Goal: Task Accomplishment & Management: Manage account settings

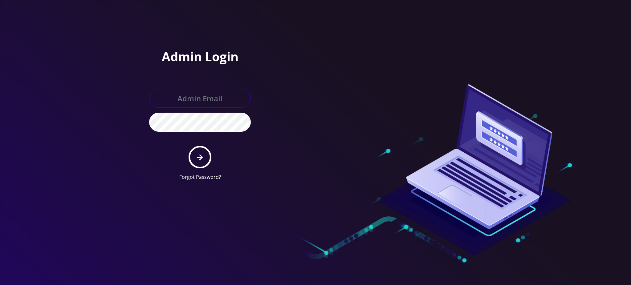
type input "rochelle@teltik.com"
click at [199, 158] on icon "submit" at bounding box center [200, 157] width 6 height 7
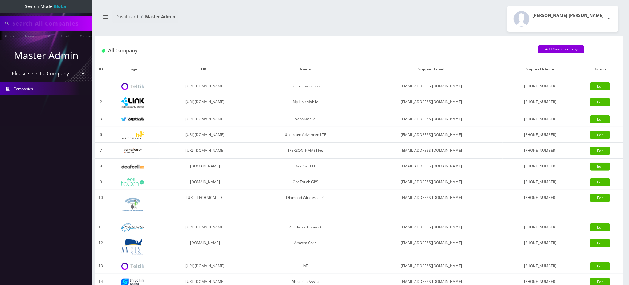
type input "9296274675"
click at [49, 87] on link "Companies" at bounding box center [46, 89] width 92 height 13
select select "20"
click at [7, 68] on select "Please select a Company Teltik Production My Link Mobile VennMobile Unlimited A…" at bounding box center [46, 74] width 79 height 12
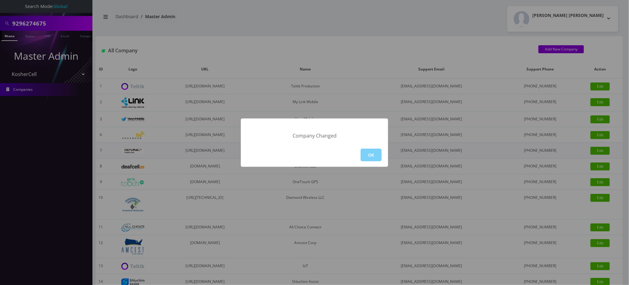
click at [373, 153] on button "OK" at bounding box center [371, 155] width 21 height 13
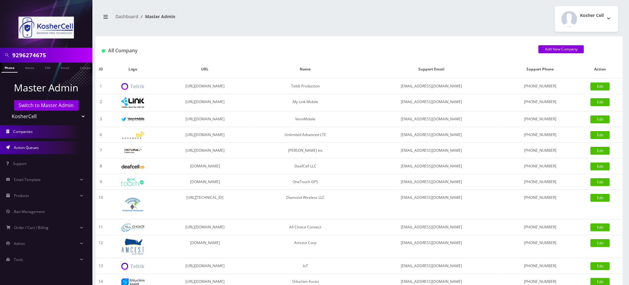
click at [30, 146] on span "Action Queues" at bounding box center [26, 147] width 25 height 5
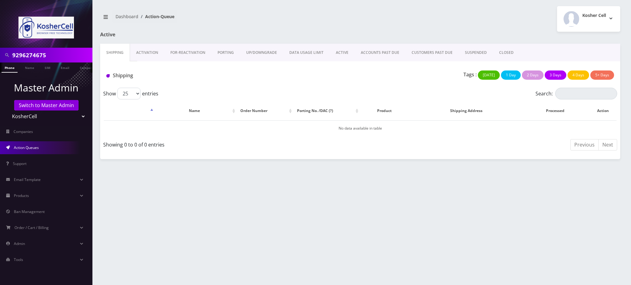
click at [226, 54] on link "PORTING" at bounding box center [225, 53] width 29 height 18
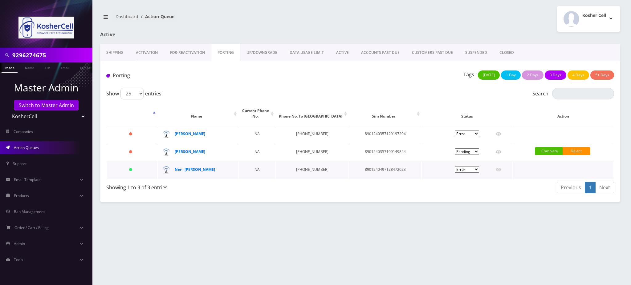
click at [378, 167] on td "8901240497128472023" at bounding box center [385, 170] width 72 height 17
copy td "8901240497128472023"
click at [500, 167] on icon at bounding box center [499, 169] width 6 height 5
type input "Ahron Grauer"
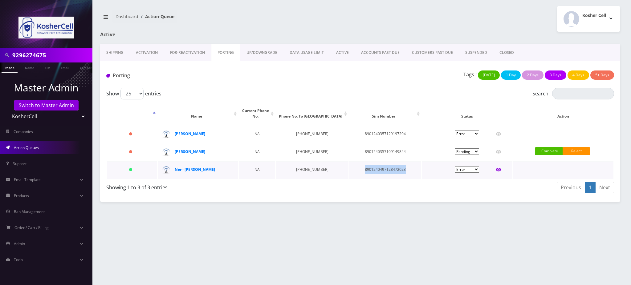
type input "3224 Fallstaff Road"
type input "Baltimore"
select select "MD"
type input "21215"
type input "8901240497128472023"
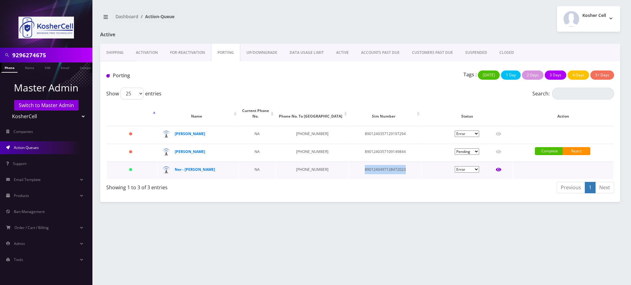
type input "4104590501"
type input "Verizon"
type input "0842152783"
type input "611041"
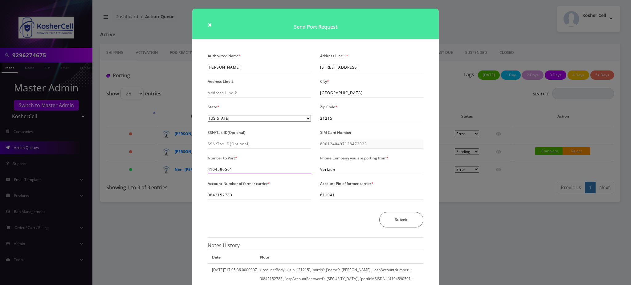
click at [222, 173] on input "4104590501" at bounding box center [259, 169] width 103 height 9
click at [224, 200] on input "0842152783" at bounding box center [259, 196] width 103 height 9
click at [327, 197] on input "611041" at bounding box center [371, 196] width 103 height 9
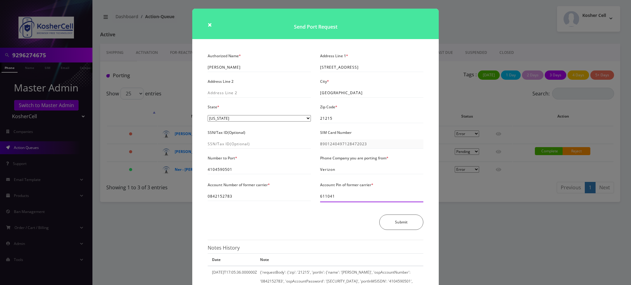
click at [327, 197] on input "611041" at bounding box center [371, 196] width 103 height 9
drag, startPoint x: 239, startPoint y: 69, endPoint x: 149, endPoint y: 68, distance: 89.4
click at [149, 68] on div "× Send Port Request Authorized Name * Ahron Grauer Address Line 1 * 3224 Fallst…" at bounding box center [315, 142] width 631 height 285
click at [348, 68] on input "3224 Fallstaff Road" at bounding box center [371, 67] width 103 height 9
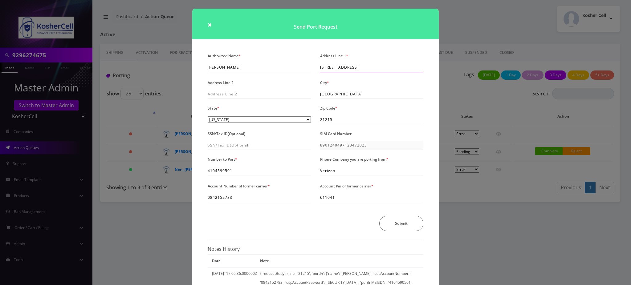
click at [348, 68] on input "3224 Fallstaff Road" at bounding box center [371, 67] width 103 height 9
click at [327, 120] on input "21215" at bounding box center [371, 119] width 103 height 9
drag, startPoint x: 167, startPoint y: 107, endPoint x: 171, endPoint y: 107, distance: 3.7
click at [168, 107] on div "× Send Port Request Authorized Name * Ahron Grauer Address Line 1 * 3224 Fallst…" at bounding box center [315, 142] width 631 height 285
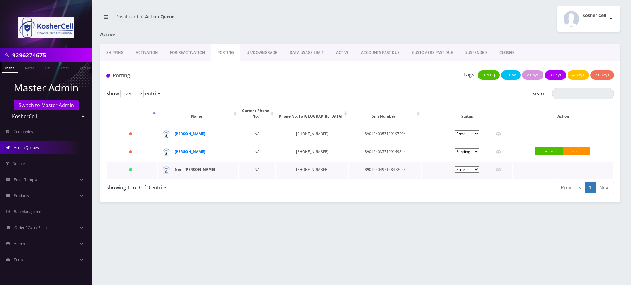
click at [198, 168] on strong "Ner - Ahron Grauer" at bounding box center [195, 169] width 40 height 5
click at [499, 168] on icon at bounding box center [499, 169] width 6 height 5
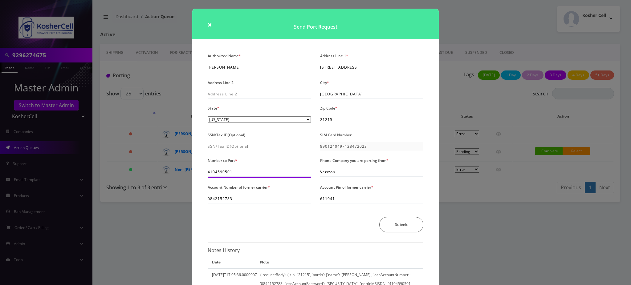
click at [221, 172] on input "4104590501" at bounding box center [259, 172] width 103 height 9
click at [221, 198] on input "0842152783" at bounding box center [259, 198] width 103 height 9
click at [331, 198] on input "611041" at bounding box center [371, 198] width 103 height 9
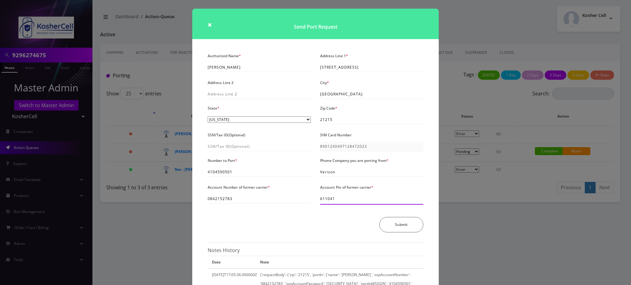
click at [331, 198] on input "611041" at bounding box center [371, 198] width 103 height 9
drag, startPoint x: 235, startPoint y: 68, endPoint x: 190, endPoint y: 71, distance: 45.7
click at [190, 71] on div "× Send Port Request Authorized Name * Ahron Grauer Address Line 1 * 3224 Fallst…" at bounding box center [315, 142] width 631 height 285
click at [343, 68] on input "3224 Fallstaff Road" at bounding box center [371, 67] width 103 height 9
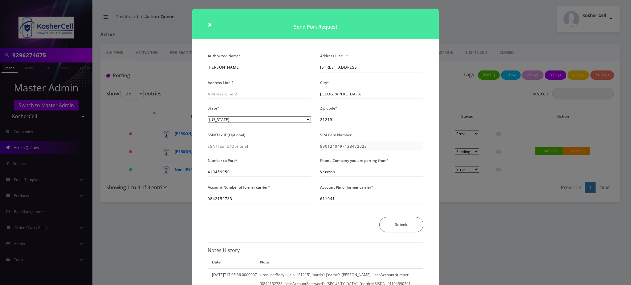
click at [343, 67] on input "3224 Fallstaff Road" at bounding box center [371, 67] width 103 height 9
click at [476, 18] on div "× Send Port Request Authorized Name * Ahron Grauer Address Line 1 * 3224 Fallst…" at bounding box center [315, 142] width 631 height 285
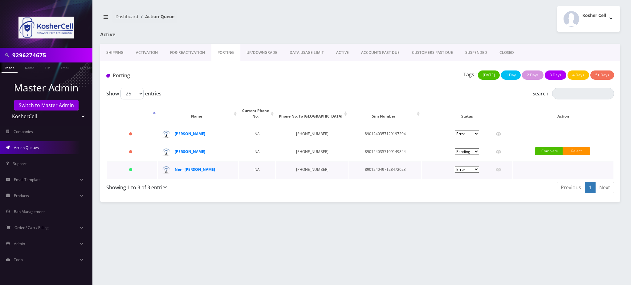
click at [475, 169] on select "Pending Submitted Error Cancelled" at bounding box center [467, 169] width 24 height 6
select select "2"
click at [455, 166] on select "Pending Submitted Error Cancelled" at bounding box center [467, 169] width 24 height 6
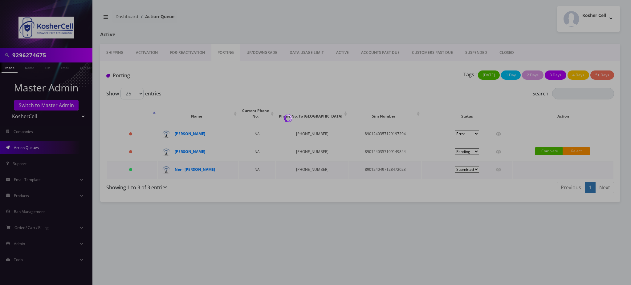
select select "2"
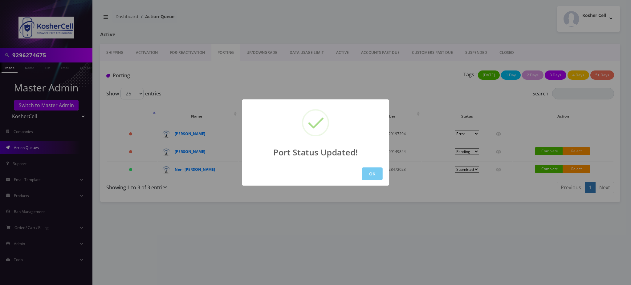
click at [373, 176] on button "OK" at bounding box center [372, 174] width 21 height 13
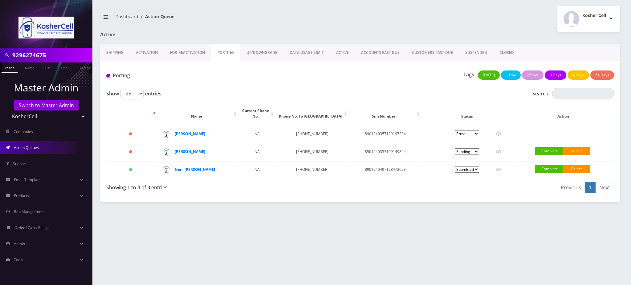
click at [518, 46] on div "Shipping Activation FOR-REActivation PORTING UP/DOWNGRADE DATA USAGE LIMIT ACTI…" at bounding box center [360, 53] width 520 height 18
click at [549, 168] on link "Complete" at bounding box center [549, 169] width 28 height 8
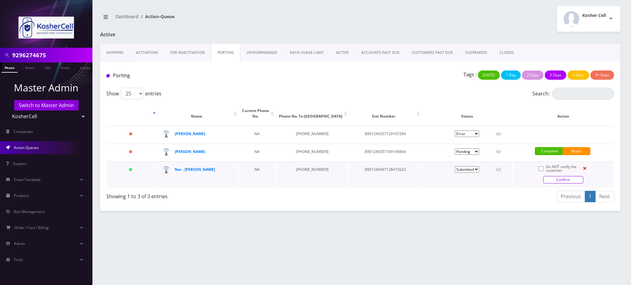
click at [549, 178] on link "Confirm" at bounding box center [563, 179] width 40 height 7
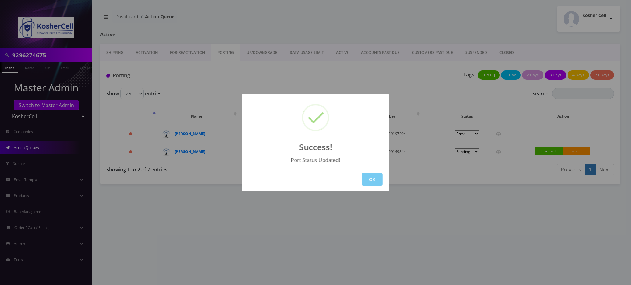
click at [375, 179] on button "OK" at bounding box center [372, 179] width 21 height 13
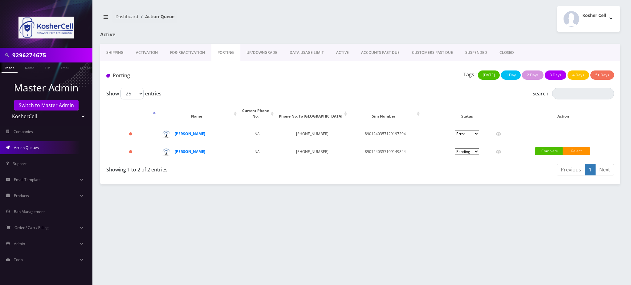
click at [548, 226] on div "9296274675 Phone Name SIM Email Company Customer Dashboard Action-Queue Kosher …" at bounding box center [360, 142] width 542 height 285
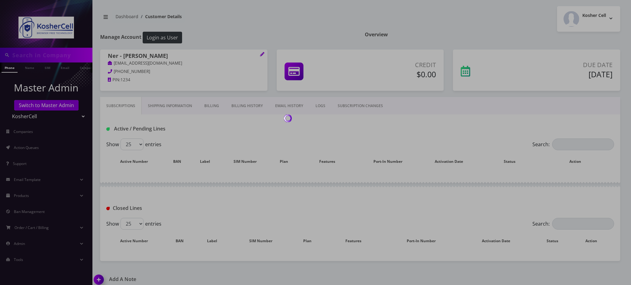
type input "9296274675"
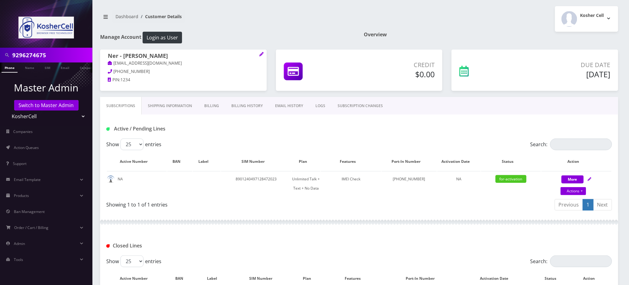
click at [316, 19] on nav "Dashboard Customer Details" at bounding box center [227, 19] width 255 height 18
click at [260, 178] on td "8901240497128472023" at bounding box center [256, 183] width 70 height 25
copy td "8901240497128472023"
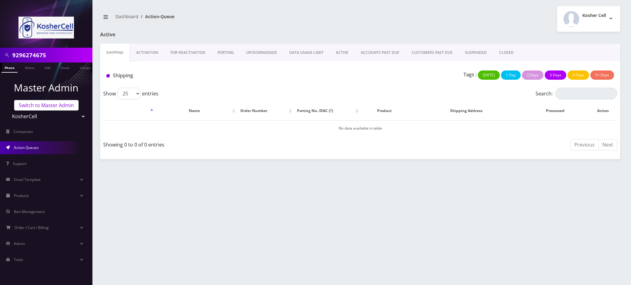
click at [54, 104] on link "Switch to Master Admin" at bounding box center [46, 105] width 64 height 10
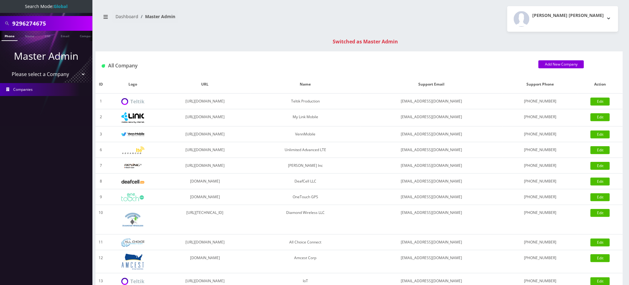
drag, startPoint x: 0, startPoint y: 20, endPoint x: 2, endPoint y: 12, distance: 8.3
click at [0, 11] on nav "Search Mode: Global 9296274675 Phone Name SIM Email Company Customer Master Adm…" at bounding box center [46, 142] width 92 height 285
paste input "[EMAIL_ADDRESS][DOMAIN_NAME]"
drag, startPoint x: 32, startPoint y: 22, endPoint x: 75, endPoint y: 8, distance: 44.4
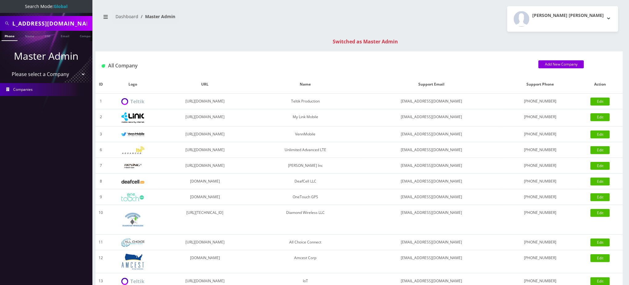
click at [33, 22] on input "[EMAIL_ADDRESS][DOMAIN_NAME]" at bounding box center [51, 24] width 79 height 12
type input "19298848569"
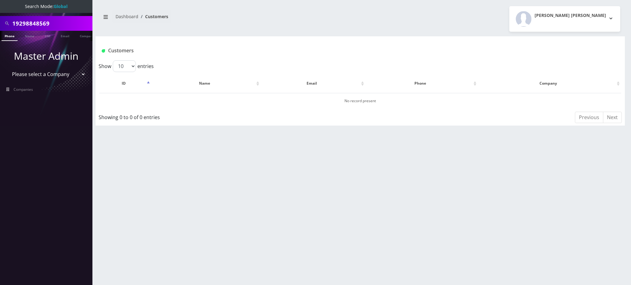
click at [15, 21] on input "19298848569" at bounding box center [51, 24] width 79 height 12
type input "9298848569"
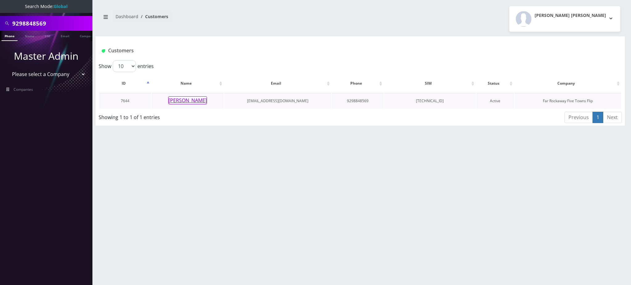
click at [189, 98] on button "[PERSON_NAME]" at bounding box center [187, 100] width 39 height 8
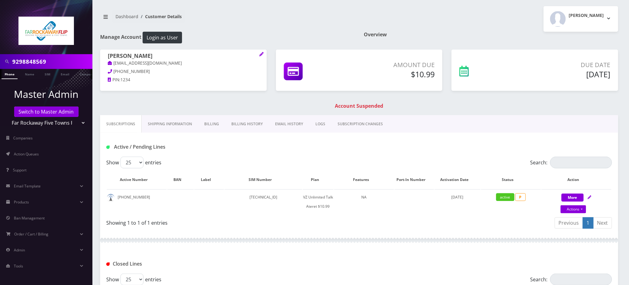
click at [213, 126] on link "Billing" at bounding box center [211, 124] width 27 height 18
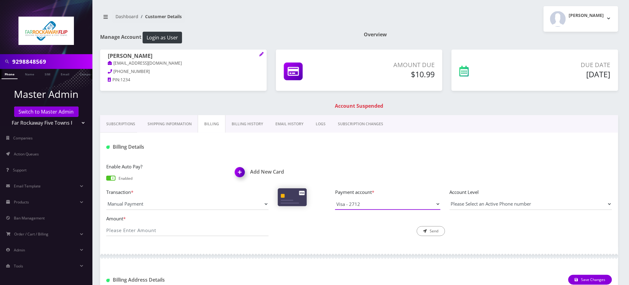
click at [383, 204] on select "Visa - 2712" at bounding box center [387, 204] width 105 height 12
click at [377, 160] on div "Enable Auto Pay? Enabled Add New Card Transaction * Manual Payment Custom Charg…" at bounding box center [359, 202] width 518 height 91
click at [558, 181] on div "Enable Auto Pay? Enabled Add New Card" at bounding box center [359, 176] width 515 height 26
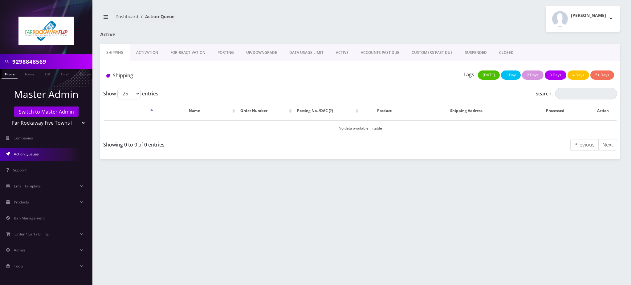
drag, startPoint x: 52, startPoint y: 60, endPoint x: 0, endPoint y: 57, distance: 51.9
click at [0, 57] on div "9298848569" at bounding box center [46, 61] width 92 height 15
paste input "1"
drag, startPoint x: 15, startPoint y: 59, endPoint x: 0, endPoint y: 59, distance: 15.1
click at [0, 59] on div "19298848569" at bounding box center [46, 61] width 92 height 15
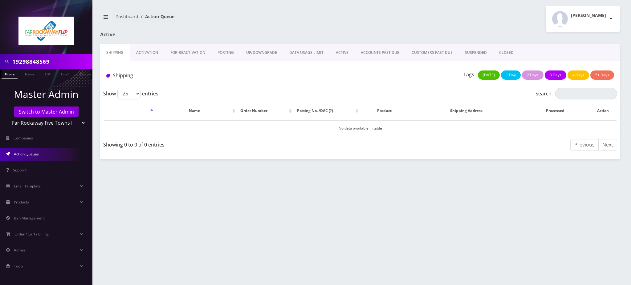
type input "9298848569"
click at [11, 76] on link "Phone" at bounding box center [10, 74] width 16 height 10
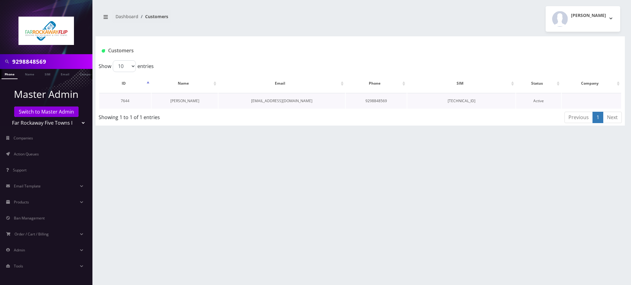
click at [191, 101] on link "[PERSON_NAME]" at bounding box center [184, 100] width 29 height 5
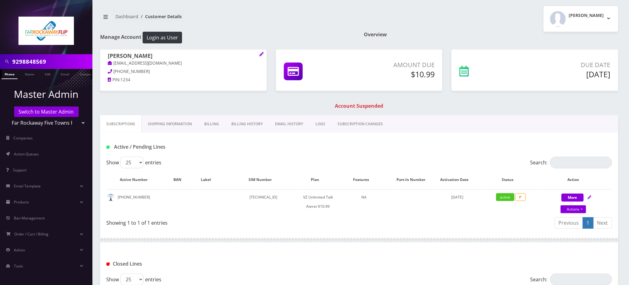
click at [213, 123] on link "Billing" at bounding box center [211, 124] width 27 height 18
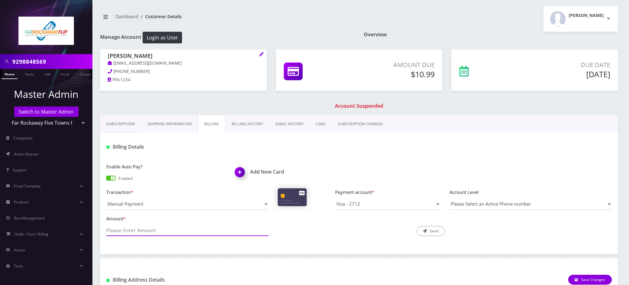
click at [166, 231] on input "Amount *" at bounding box center [187, 231] width 162 height 12
type input "10.99"
click at [432, 232] on button "Send" at bounding box center [431, 232] width 28 height 10
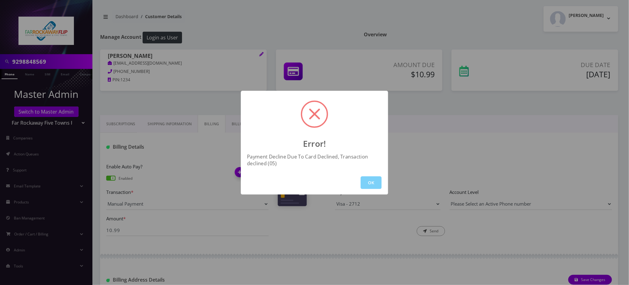
drag, startPoint x: 545, startPoint y: 238, endPoint x: 545, endPoint y: 235, distance: 3.4
click at [545, 238] on div "Error! Payment Decline Due To Card Declined, Transaction declined (05) OK" at bounding box center [314, 142] width 629 height 285
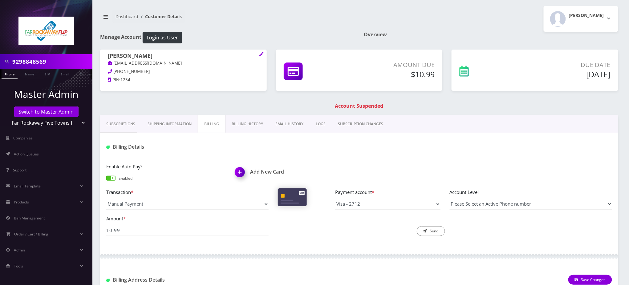
click at [216, 101] on div "[PERSON_NAME] [EMAIL_ADDRESS][DOMAIN_NAME] [PHONE_NUMBER] PIN: 1234 Amount Due …" at bounding box center [360, 83] width 528 height 66
click at [517, 28] on div "[PERSON_NAME] Logout" at bounding box center [491, 19] width 264 height 26
drag, startPoint x: 51, startPoint y: 62, endPoint x: 0, endPoint y: 57, distance: 51.4
click at [0, 57] on div "9298848569" at bounding box center [46, 61] width 92 height 15
type input "9296272154"
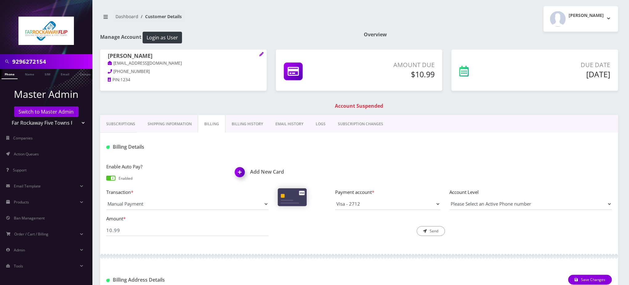
click at [7, 74] on link "Phone" at bounding box center [10, 74] width 16 height 10
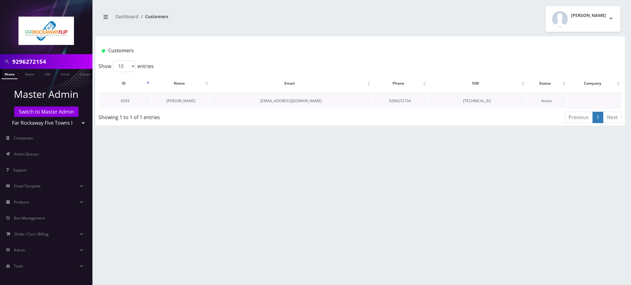
click at [186, 101] on link "Tilli Beinhorn" at bounding box center [180, 100] width 29 height 5
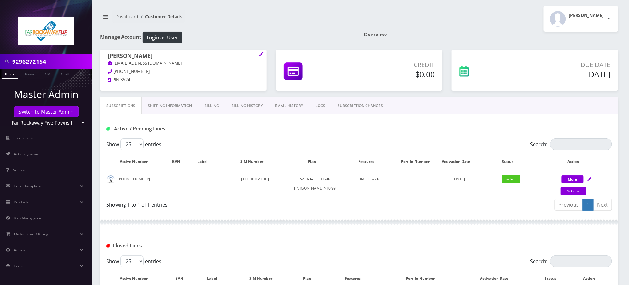
click at [29, 62] on input "9296272154" at bounding box center [51, 62] width 79 height 12
click at [247, 105] on link "Billing History" at bounding box center [247, 106] width 44 height 18
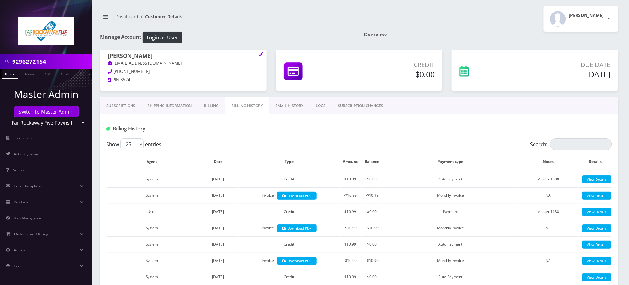
click at [210, 105] on link "Billing" at bounding box center [211, 106] width 27 height 18
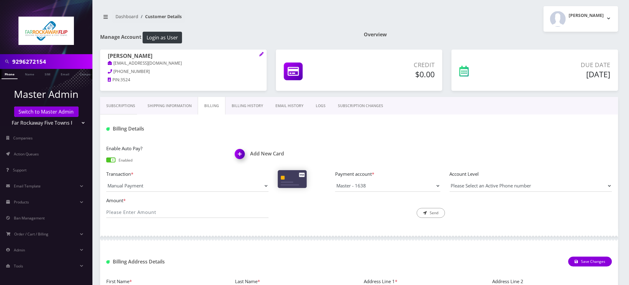
click at [111, 106] on link "Subscriptions" at bounding box center [120, 106] width 41 height 18
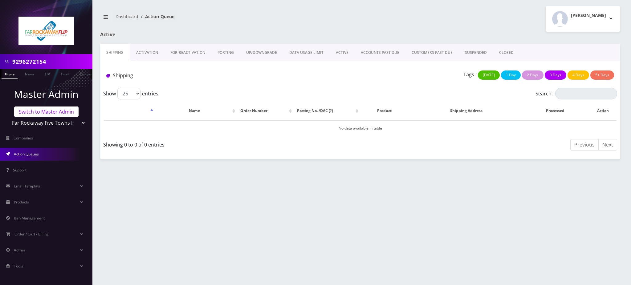
click at [49, 114] on link "Switch to Master Admin" at bounding box center [46, 112] width 64 height 10
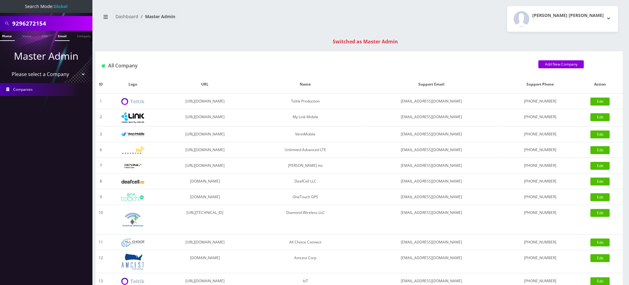
scroll to position [0, 6]
click at [0, 25] on div "9296272154" at bounding box center [46, 23] width 92 height 15
click at [57, 24] on input "9296272154" at bounding box center [51, 24] width 79 height 12
drag, startPoint x: 58, startPoint y: 24, endPoint x: 0, endPoint y: 25, distance: 57.9
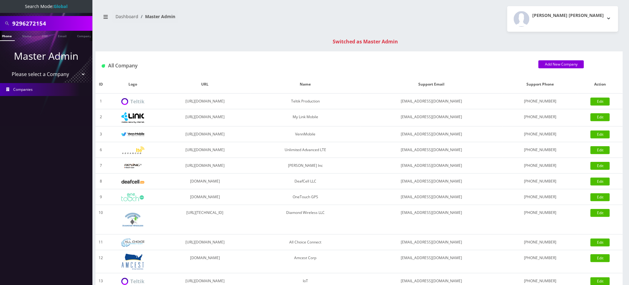
click at [0, 25] on div "9296272154" at bounding box center [46, 23] width 92 height 15
type input "9295428182"
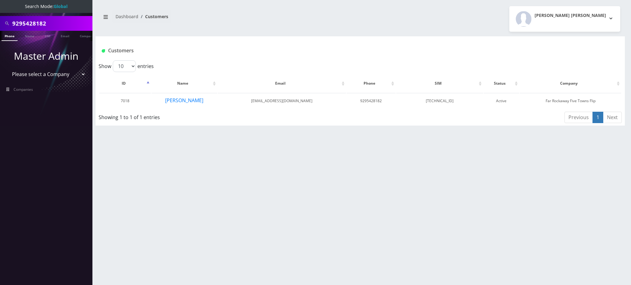
click at [27, 22] on input "9295428182" at bounding box center [51, 24] width 79 height 12
click at [28, 22] on input "9295428182" at bounding box center [51, 24] width 79 height 12
click at [390, 53] on h1 "Customers" at bounding box center [316, 51] width 429 height 6
click at [193, 100] on button "Deena Baum" at bounding box center [184, 100] width 39 height 8
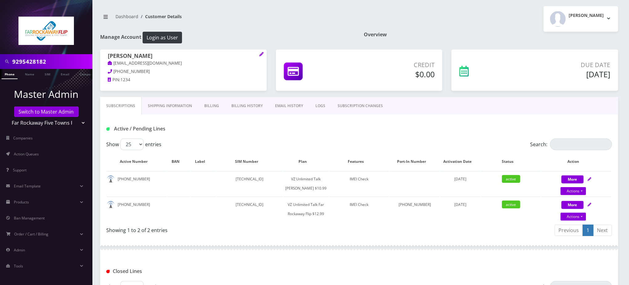
click at [385, 139] on div "Show 25 50 100 250 500 entries" at bounding box center [296, 145] width 380 height 12
drag, startPoint x: 66, startPoint y: 62, endPoint x: 0, endPoint y: 30, distance: 73.0
click at [0, 30] on nav "9295428182 Phone Name SIM Email Company Customer Master Admin Switch to Master …" at bounding box center [46, 142] width 92 height 285
paste input "-321-0350"
type input "9293210350"
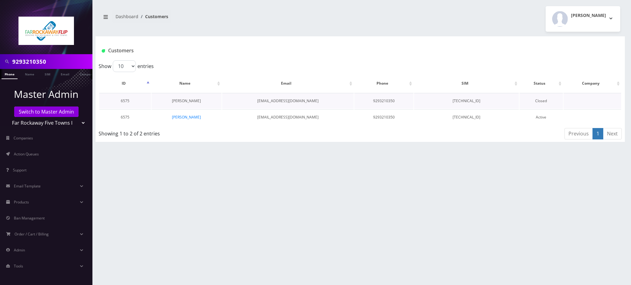
click at [190, 101] on link "[PERSON_NAME]" at bounding box center [186, 100] width 29 height 5
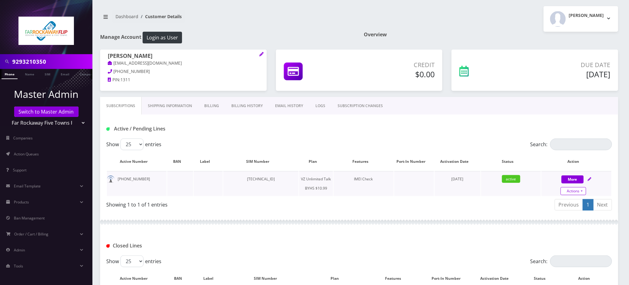
click at [574, 192] on link "Actions" at bounding box center [574, 191] width 26 height 8
select select "467"
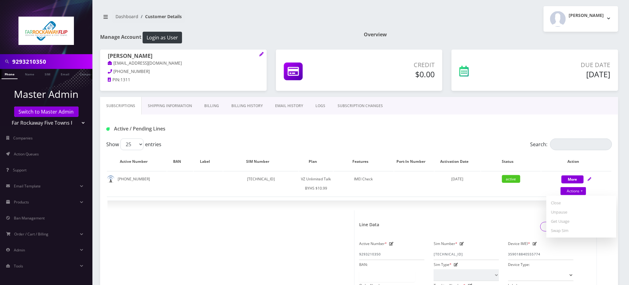
click at [187, 103] on link "Shipping Information" at bounding box center [170, 106] width 56 height 18
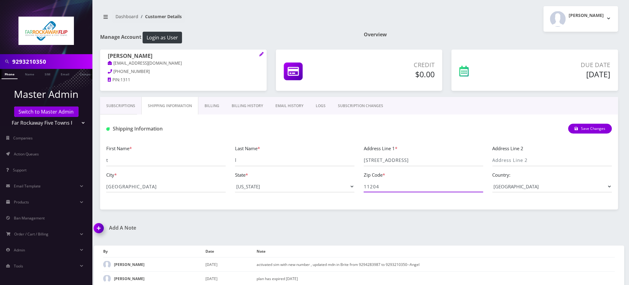
click at [377, 186] on input "11204" at bounding box center [424, 187] width 120 height 12
click at [250, 19] on nav "Dashboard Customer Details" at bounding box center [227, 19] width 255 height 18
click at [302, 34] on h1 "Manage Account Login as User" at bounding box center [227, 38] width 255 height 12
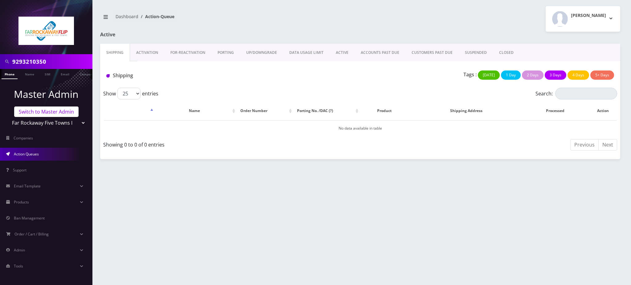
drag, startPoint x: 0, startPoint y: 0, endPoint x: 49, endPoint y: 113, distance: 123.1
click at [49, 113] on link "Switch to Master Admin" at bounding box center [46, 112] width 64 height 10
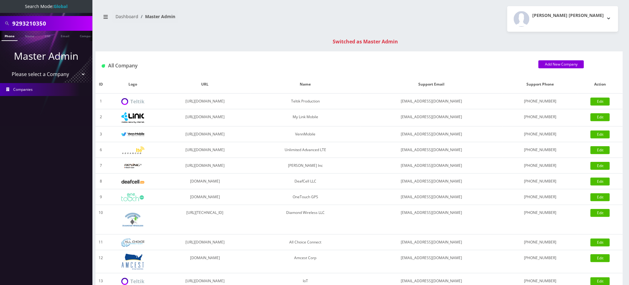
drag, startPoint x: 50, startPoint y: 25, endPoint x: 0, endPoint y: 22, distance: 50.0
click at [0, 22] on div "9293210350" at bounding box center [46, 23] width 92 height 15
paste input "[EMAIL_ADDRESS][DOMAIN_NAME]"
drag, startPoint x: 32, startPoint y: 23, endPoint x: 122, endPoint y: 33, distance: 90.2
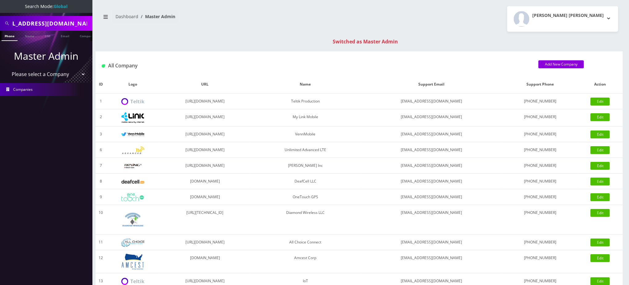
click at [122, 33] on div "Search Mode: Global [EMAIL_ADDRESS][DOMAIN_NAME] Phone Name SIM Email Company C…" at bounding box center [314, 219] width 629 height 438
type input "19298848569"
click at [8, 38] on link "Phone" at bounding box center [10, 36] width 16 height 10
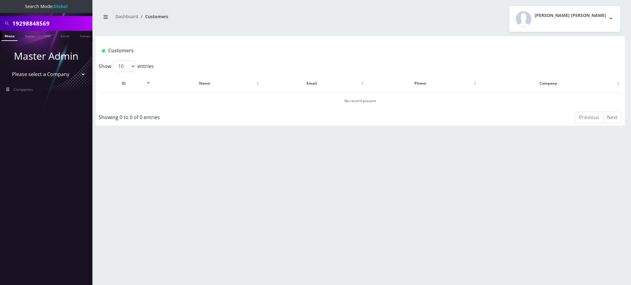
drag, startPoint x: 16, startPoint y: 23, endPoint x: 2, endPoint y: 20, distance: 14.2
click at [2, 20] on div "19298848569" at bounding box center [46, 24] width 89 height 12
type input "9298848569"
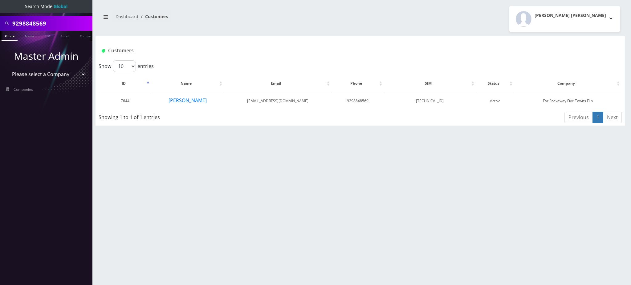
drag, startPoint x: 0, startPoint y: 0, endPoint x: 542, endPoint y: 48, distance: 544.5
click at [542, 48] on div "Customers" at bounding box center [360, 51] width 526 height 10
click at [288, 49] on h1 "Customers" at bounding box center [316, 51] width 429 height 6
click at [193, 99] on button "[PERSON_NAME]" at bounding box center [187, 100] width 39 height 8
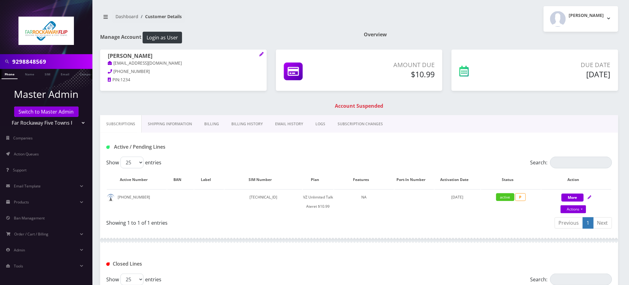
click at [245, 124] on link "Billing History" at bounding box center [247, 124] width 44 height 18
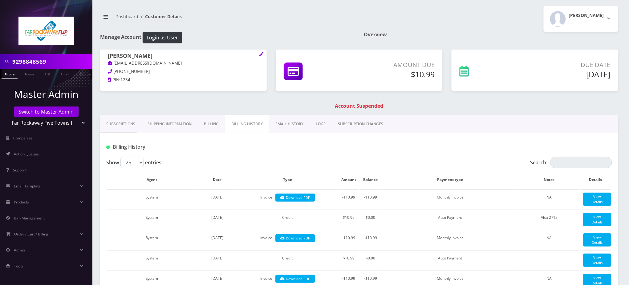
click at [208, 123] on link "Billing" at bounding box center [211, 124] width 27 height 18
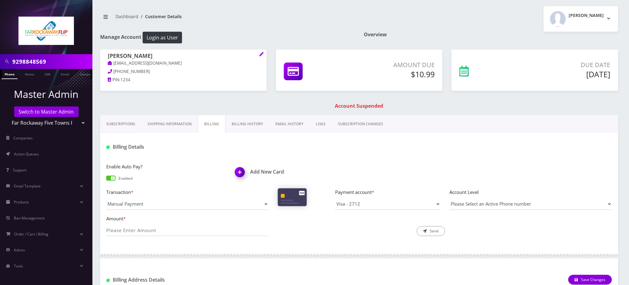
click at [251, 172] on h1 "Add New Card" at bounding box center [295, 172] width 120 height 6
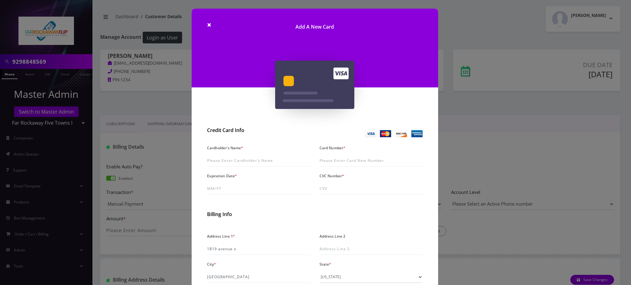
click at [161, 104] on div "× Add A New Card Credit Card Info Cardholder's Name * Card Number * Expiration …" at bounding box center [315, 142] width 631 height 285
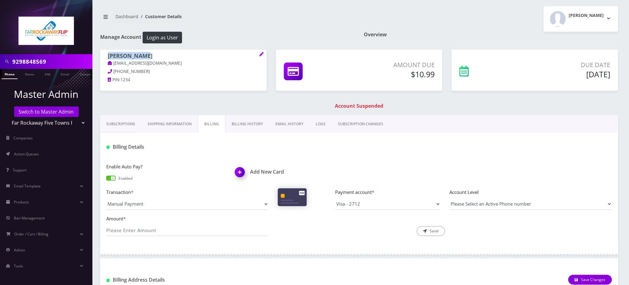
drag, startPoint x: 151, startPoint y: 55, endPoint x: 105, endPoint y: 55, distance: 45.9
click at [105, 55] on div "Rivkah Cohen tlieberman613+8@gmail.com 347-525-2013 PIN: 1234" at bounding box center [183, 69] width 167 height 39
copy h1 "[PERSON_NAME]"
click at [257, 171] on h1 "Add New Card" at bounding box center [295, 172] width 120 height 6
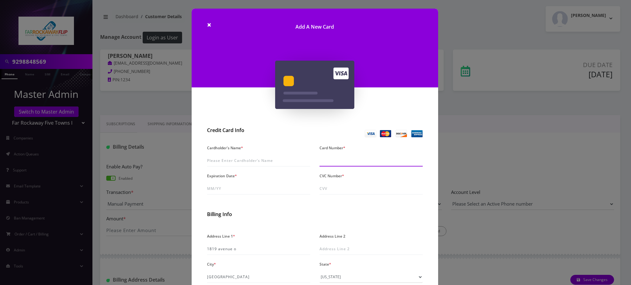
click at [338, 159] on input "Card Number *" at bounding box center [371, 161] width 103 height 12
type input "4207 6703 3717 7581"
click at [214, 185] on input "Expiration Date *" at bounding box center [258, 189] width 103 height 12
type input "09/30"
click at [365, 186] on input "CVC Number *" at bounding box center [371, 189] width 103 height 12
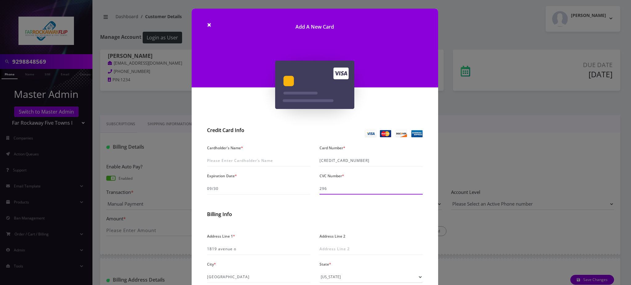
type input "296"
click at [232, 159] on input "Cardholder's Name *" at bounding box center [258, 161] width 103 height 12
type input "Melanie Cohen"
click at [357, 161] on input "4207 6703 3717 7581" at bounding box center [371, 161] width 103 height 12
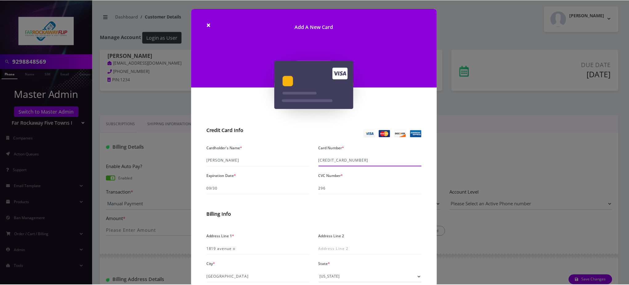
scroll to position [82, 0]
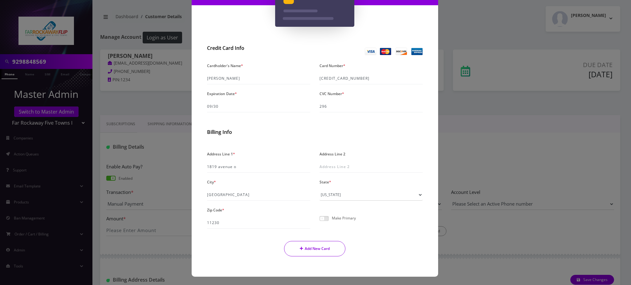
click at [322, 246] on button "Add New Card" at bounding box center [314, 248] width 61 height 15
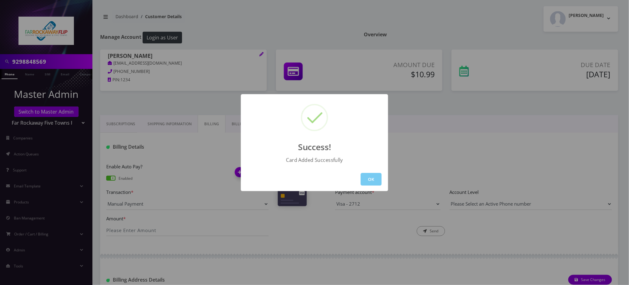
click at [379, 179] on button "OK" at bounding box center [371, 179] width 21 height 13
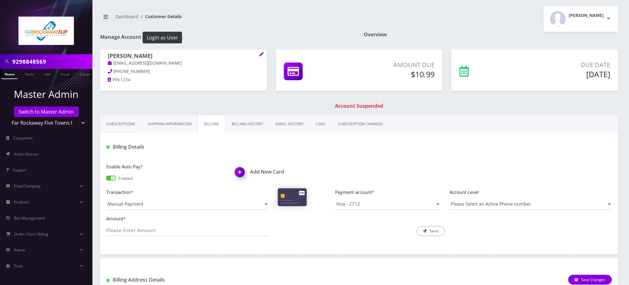
click at [11, 74] on link "Phone" at bounding box center [10, 74] width 16 height 10
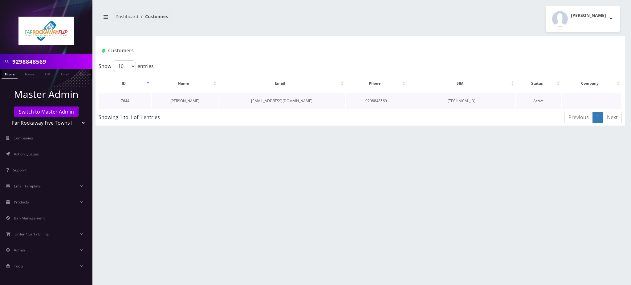
click at [176, 100] on link "[PERSON_NAME]" at bounding box center [184, 100] width 29 height 5
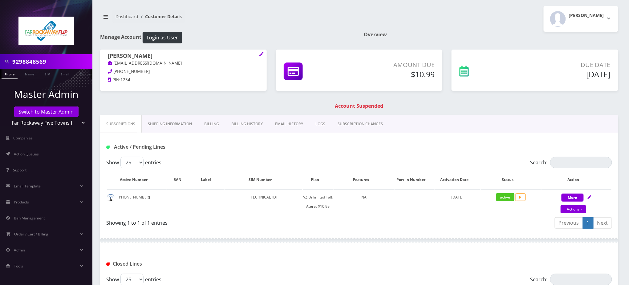
click at [212, 124] on link "Billing" at bounding box center [211, 124] width 27 height 18
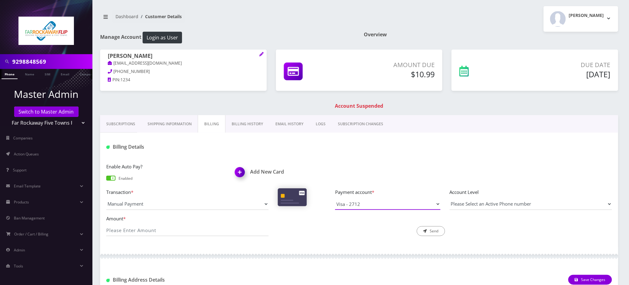
click at [364, 205] on select "Visa - 2712 Visa - 7581" at bounding box center [387, 204] width 105 height 12
select select "10549"
click at [335, 198] on select "Visa - 2712 Visa - 7581" at bounding box center [387, 204] width 105 height 12
click at [181, 231] on input "Amount *" at bounding box center [187, 231] width 162 height 12
type input "10.99"
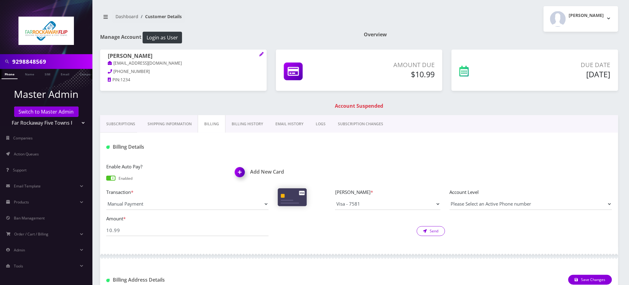
click at [433, 232] on button "Send" at bounding box center [431, 232] width 28 height 10
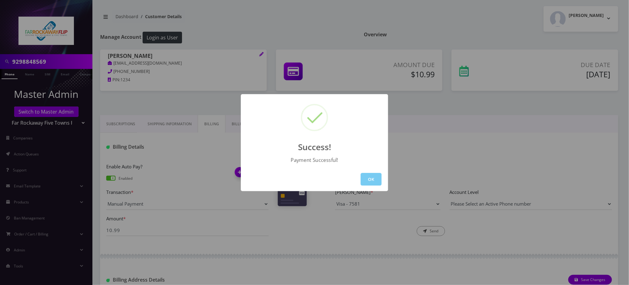
click at [371, 176] on button "OK" at bounding box center [371, 179] width 21 height 13
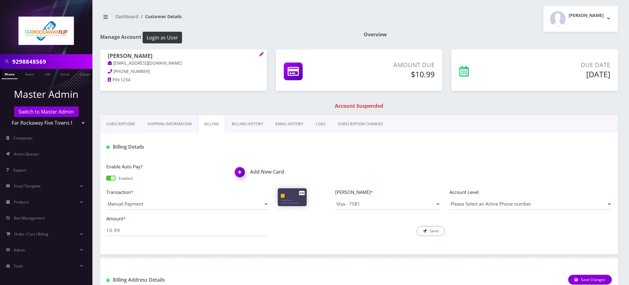
click at [11, 74] on link "Phone" at bounding box center [10, 74] width 16 height 10
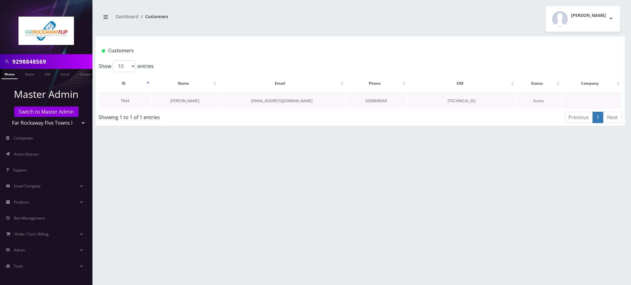
click at [186, 102] on link "[PERSON_NAME]" at bounding box center [184, 100] width 29 height 5
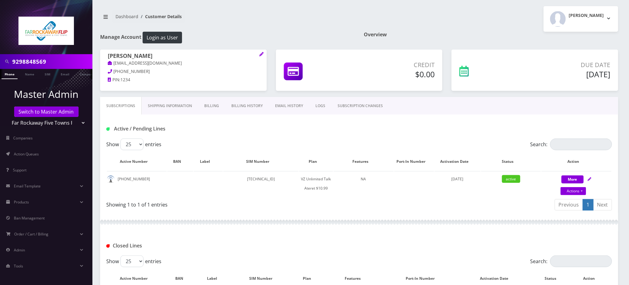
click at [35, 62] on input "9298848569" at bounding box center [51, 62] width 79 height 12
click at [580, 191] on link "Actions" at bounding box center [574, 191] width 26 height 8
select select "483"
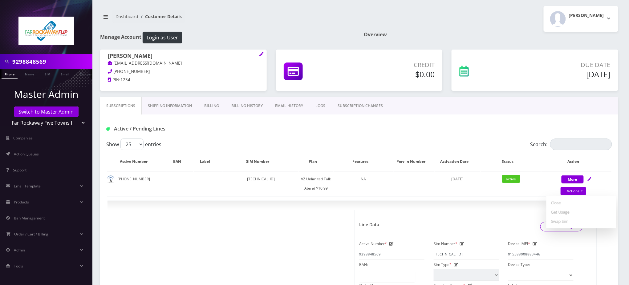
drag, startPoint x: 494, startPoint y: 130, endPoint x: 332, endPoint y: 108, distance: 163.9
click at [494, 130] on div "Active / Pending Lines" at bounding box center [359, 129] width 515 height 10
click at [10, 75] on link "Phone" at bounding box center [10, 74] width 16 height 10
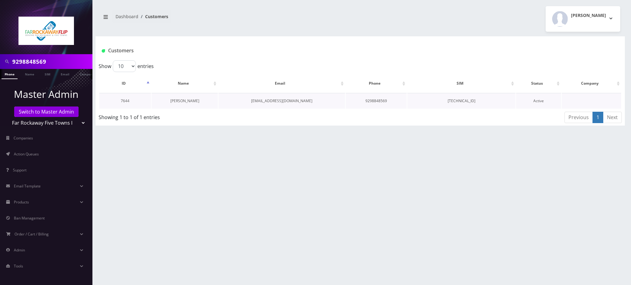
click at [186, 101] on link "[PERSON_NAME]" at bounding box center [184, 100] width 29 height 5
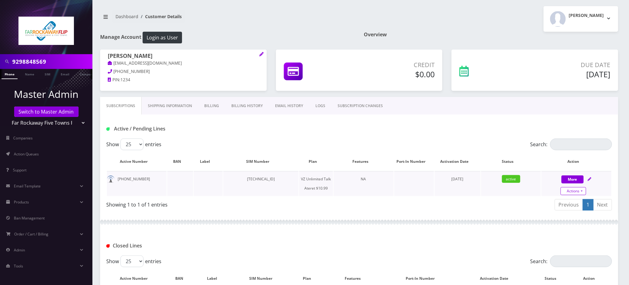
click at [571, 189] on link "Actions" at bounding box center [574, 191] width 26 height 8
select select "483"
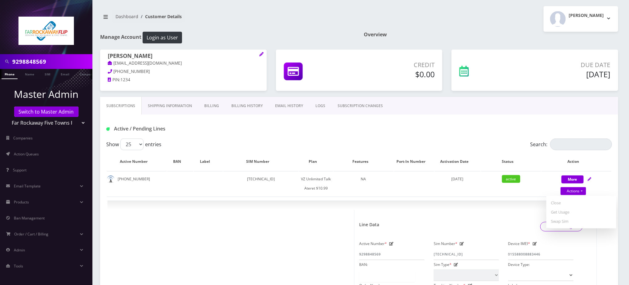
click at [485, 112] on div "Subscriptions Shipping Information Billing Billing History EMAIL HISTORY LOGS S…" at bounding box center [359, 106] width 518 height 18
click at [278, 22] on nav "Dashboard Customer Details" at bounding box center [227, 19] width 255 height 18
click at [12, 74] on link "Phone" at bounding box center [10, 74] width 16 height 10
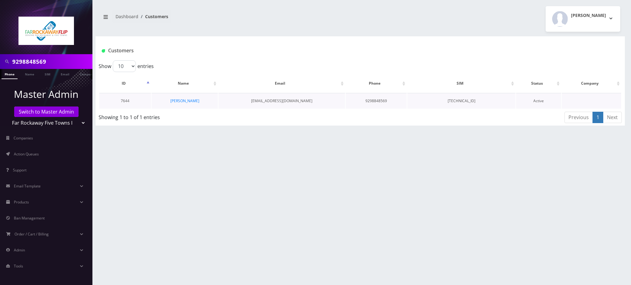
click at [189, 103] on td "[PERSON_NAME]" at bounding box center [185, 101] width 66 height 16
click at [188, 101] on link "[PERSON_NAME]" at bounding box center [184, 100] width 29 height 5
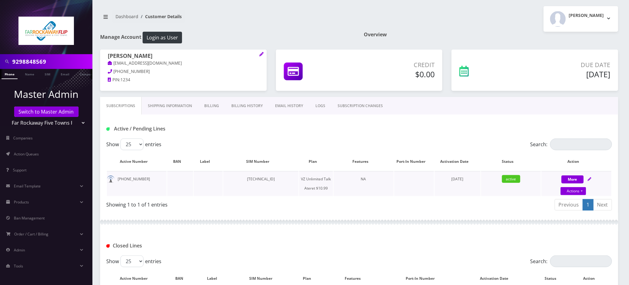
click at [504, 176] on span "active" at bounding box center [511, 179] width 18 height 8
drag, startPoint x: 513, startPoint y: 178, endPoint x: 545, endPoint y: 187, distance: 32.5
click at [513, 179] on span "active" at bounding box center [511, 179] width 18 height 8
click at [578, 192] on link "Actions" at bounding box center [574, 191] width 26 height 8
select select "483"
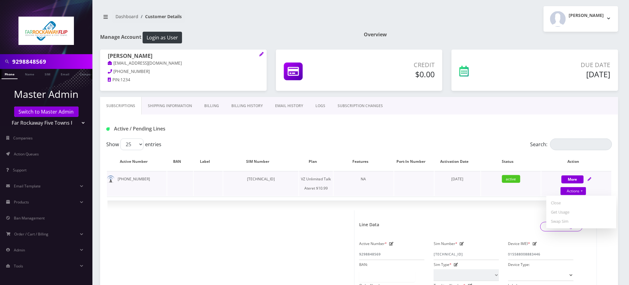
click at [431, 191] on td at bounding box center [414, 183] width 40 height 25
click at [281, 106] on link "EMAIL HISTORY" at bounding box center [289, 106] width 40 height 18
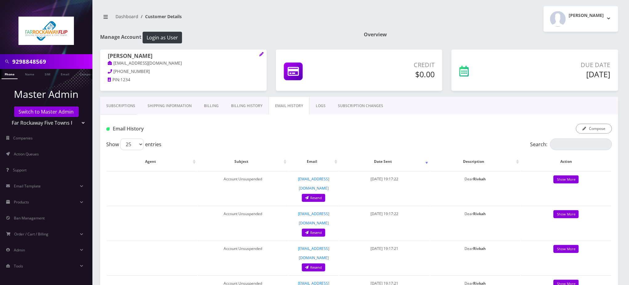
click at [315, 108] on link "LOGS" at bounding box center [321, 106] width 22 height 18
